Goal: Task Accomplishment & Management: Manage account settings

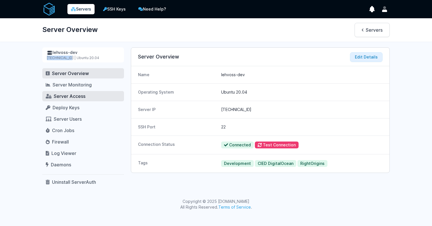
click at [76, 96] on span "Server Access" at bounding box center [70, 96] width 32 height 6
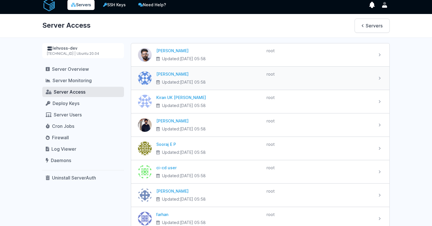
scroll to position [12, 0]
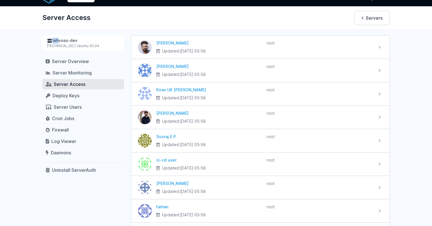
drag, startPoint x: 44, startPoint y: 43, endPoint x: 55, endPoint y: 43, distance: 11.7
click at [55, 43] on div "lehvoss-dev 167.71.237.64 | Ubuntu 20.04" at bounding box center [83, 42] width 82 height 15
click at [41, 47] on div "lehvoss-dev 167.71.237.64 | Ubuntu 20.04 Server Overview Server Monitoring Serv…" at bounding box center [216, 152] width 366 height 235
drag, startPoint x: 41, startPoint y: 47, endPoint x: 68, endPoint y: 47, distance: 27.4
click at [68, 47] on div "lehvoss-dev 167.71.237.64 | Ubuntu 20.04 Server Overview Server Monitoring Serv…" at bounding box center [216, 152] width 366 height 235
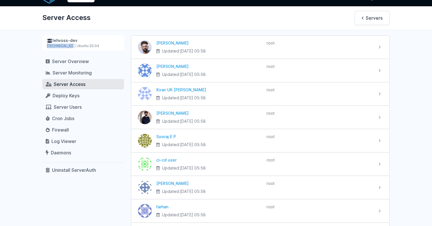
copy div "167.71.237.64"
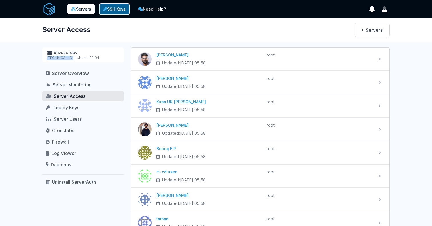
click at [117, 10] on link "SSH Keys" at bounding box center [114, 8] width 31 height 11
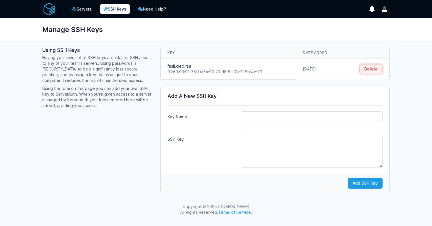
click at [378, 71] on button "Delete" at bounding box center [370, 69] width 23 height 10
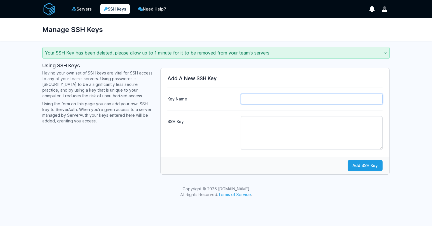
click at [254, 102] on input "Key Name" at bounding box center [312, 99] width 142 height 11
type input "fasil.cied.rsa"
click at [276, 140] on textarea "SSH Key" at bounding box center [312, 133] width 142 height 34
paste textarea "ssh-rsa AAAAB3NzaC1yc2EAAAADAQABAAACAQC67WdhDchjLAZuGDlXUOJLt/IcMHvLVNGQigut/4z…"
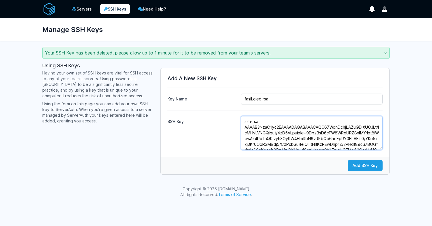
scroll to position [54, 0]
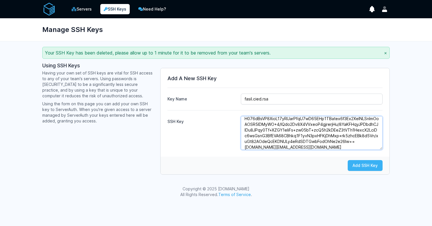
type textarea "ssh-rsa AAAAB3NzaC1yc2EAAAADAQABAAACAQC67WdhDchjLAZuGDlXUOJLt/IcMHvLVNGQigut/4z…"
click at [363, 167] on button "Add SSH Key" at bounding box center [365, 165] width 35 height 11
